Goal: Information Seeking & Learning: Learn about a topic

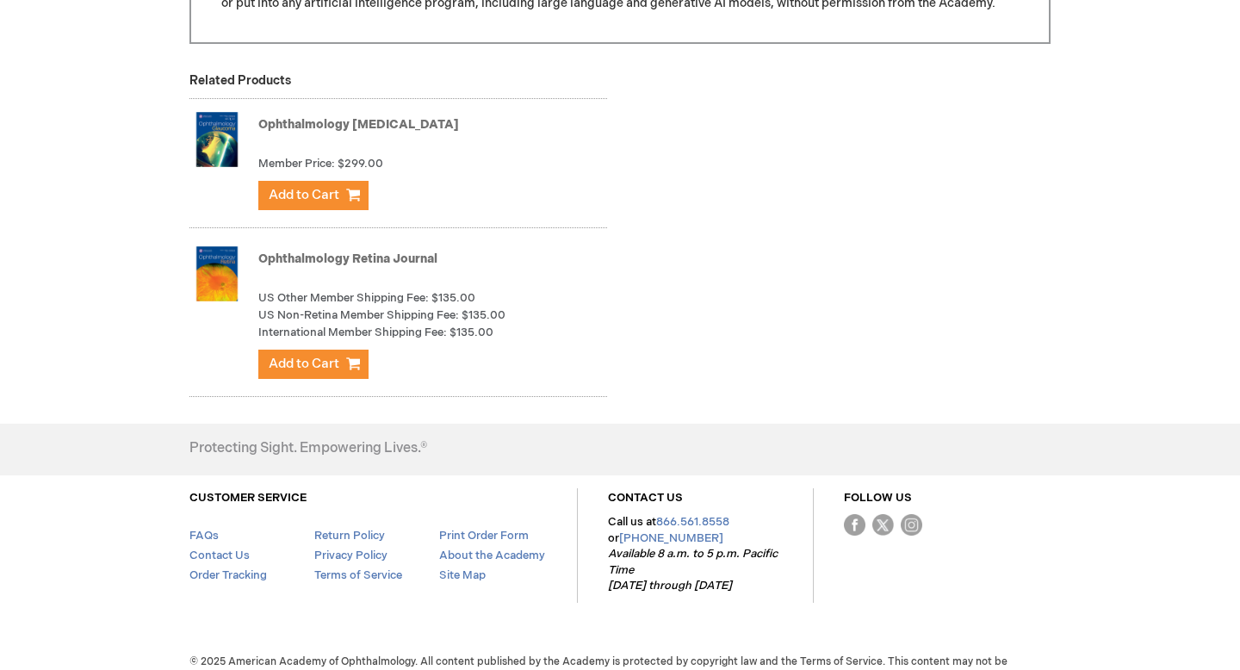
scroll to position [1123, 0]
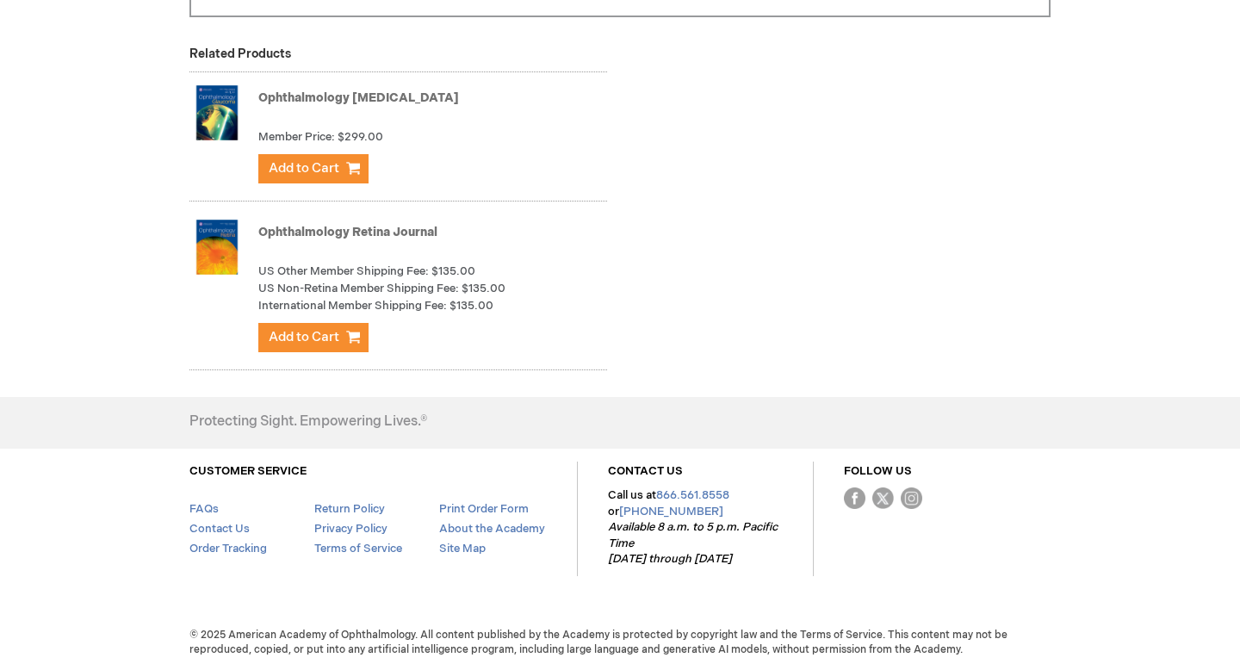
click at [358, 227] on link "Ophthalmology Retina Journal" at bounding box center [347, 232] width 179 height 15
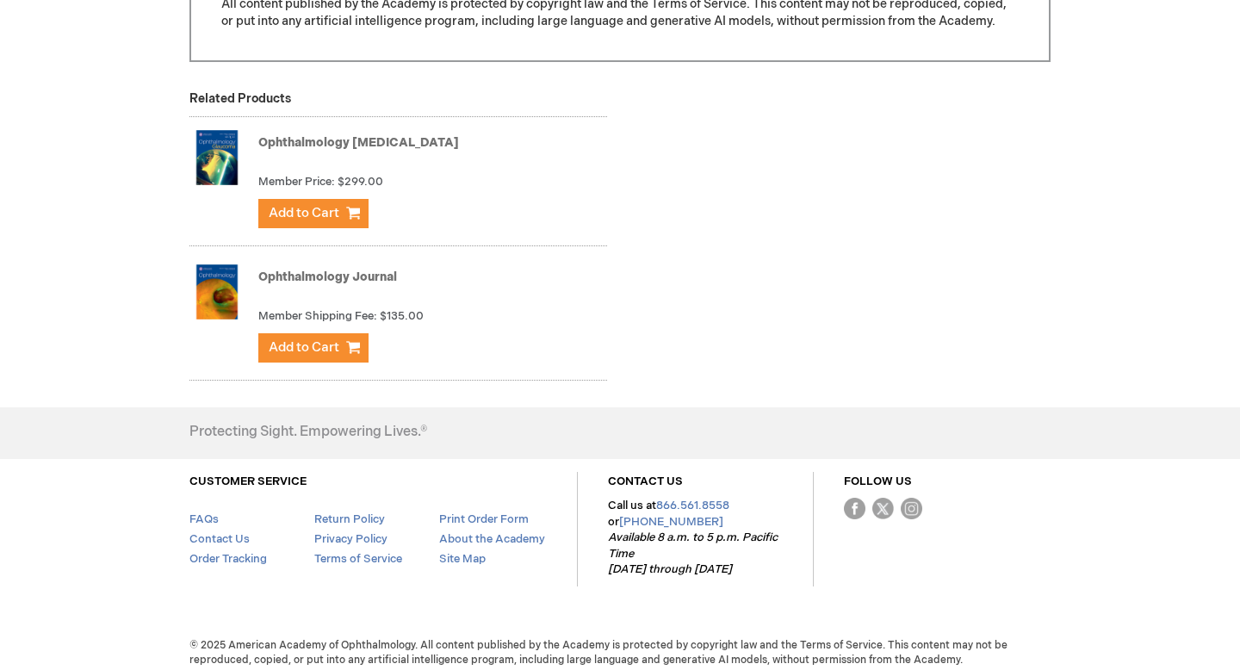
scroll to position [1136, 0]
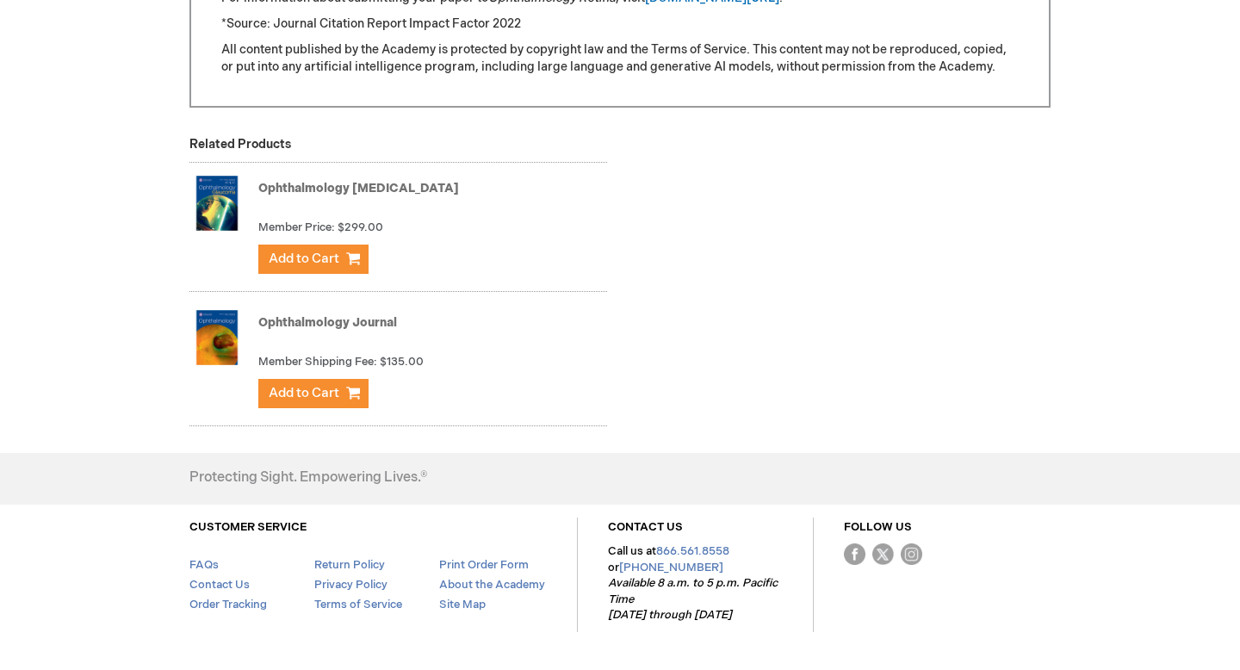
click at [317, 327] on link "Ophthalmology Journal" at bounding box center [327, 322] width 139 height 15
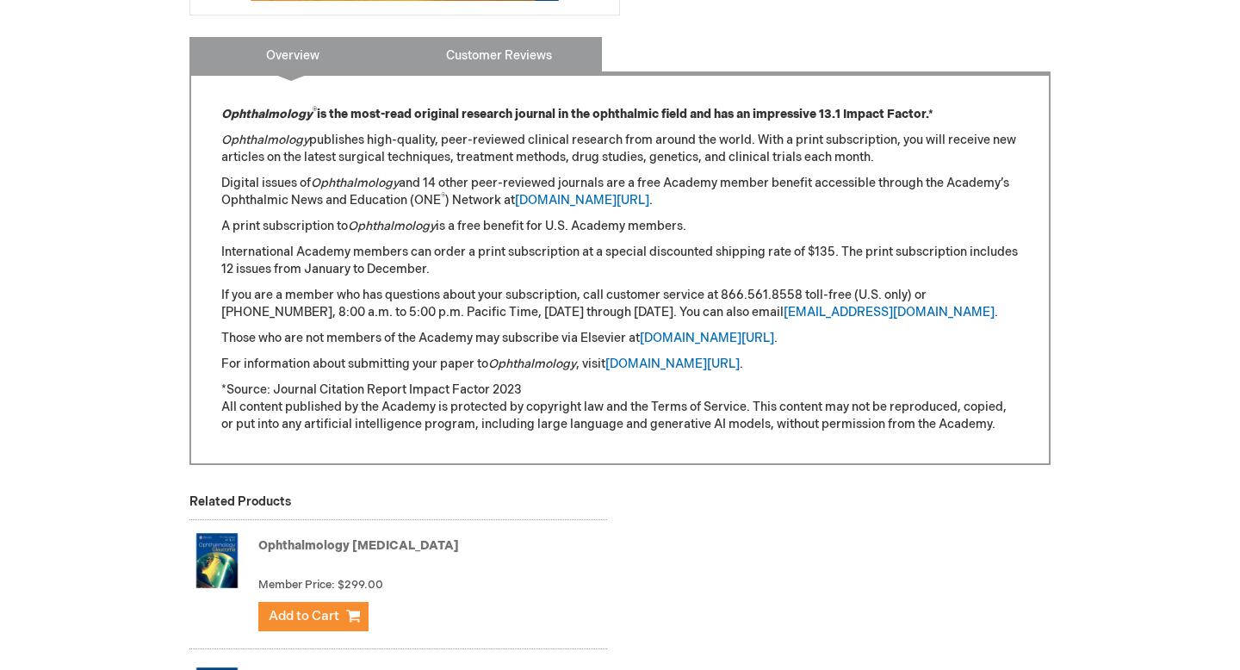
scroll to position [678, 0]
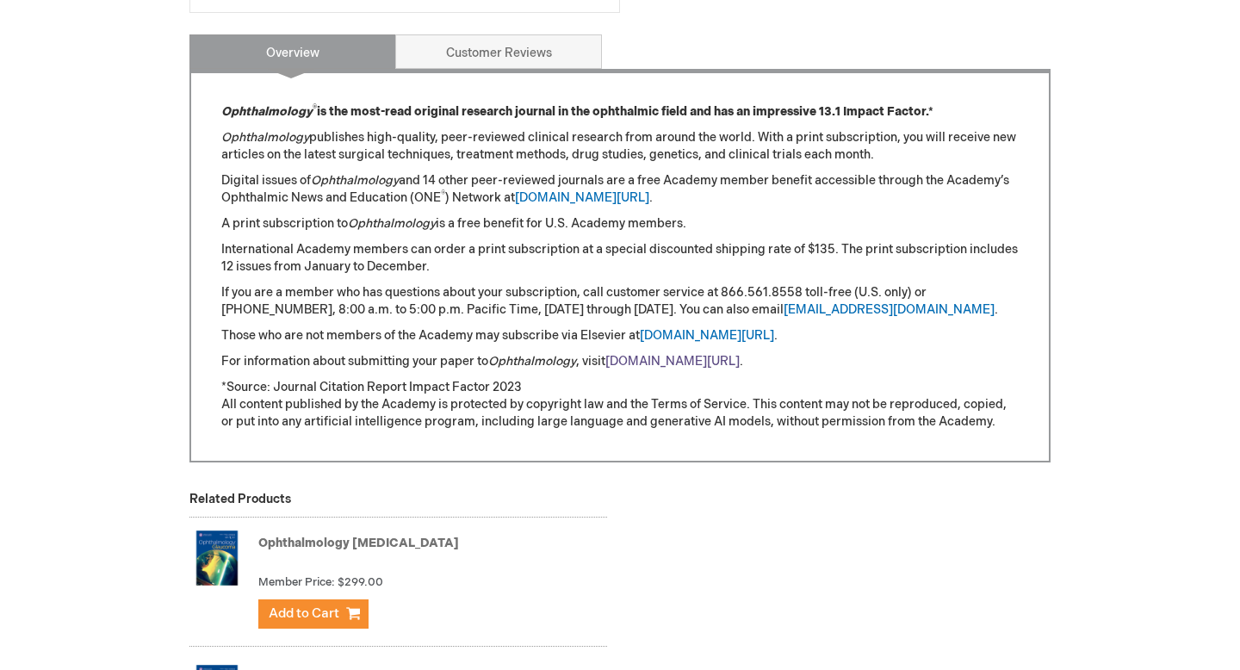
click at [740, 364] on link "[DOMAIN_NAME][URL]" at bounding box center [673, 361] width 134 height 15
